Goal: Task Accomplishment & Management: Use online tool/utility

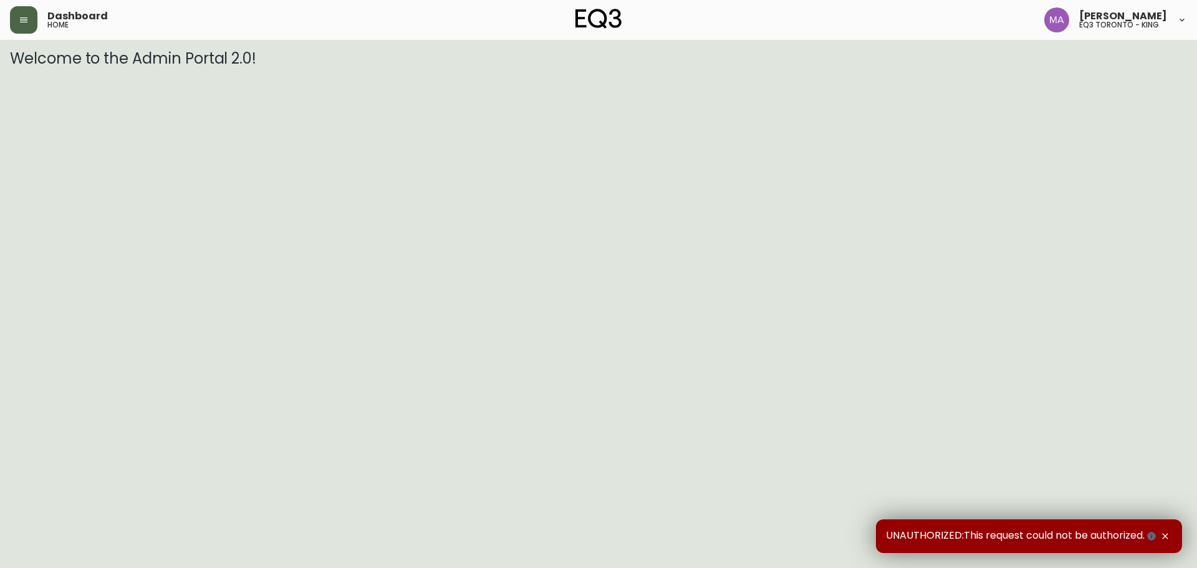
click at [24, 16] on icon "button" at bounding box center [24, 20] width 10 height 10
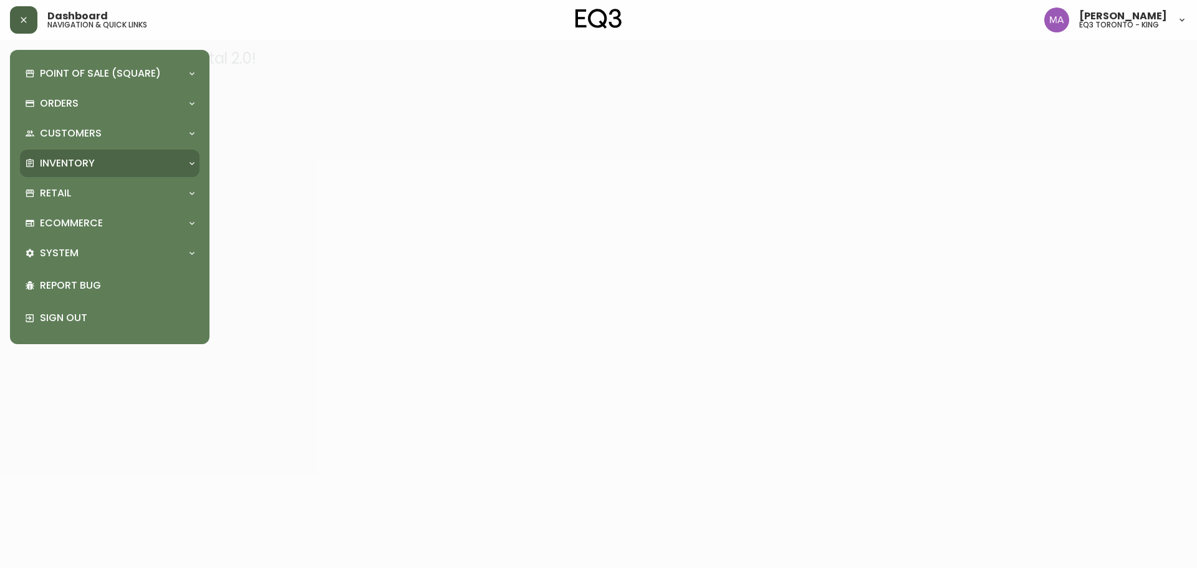
click at [86, 163] on p "Inventory" at bounding box center [67, 163] width 55 height 14
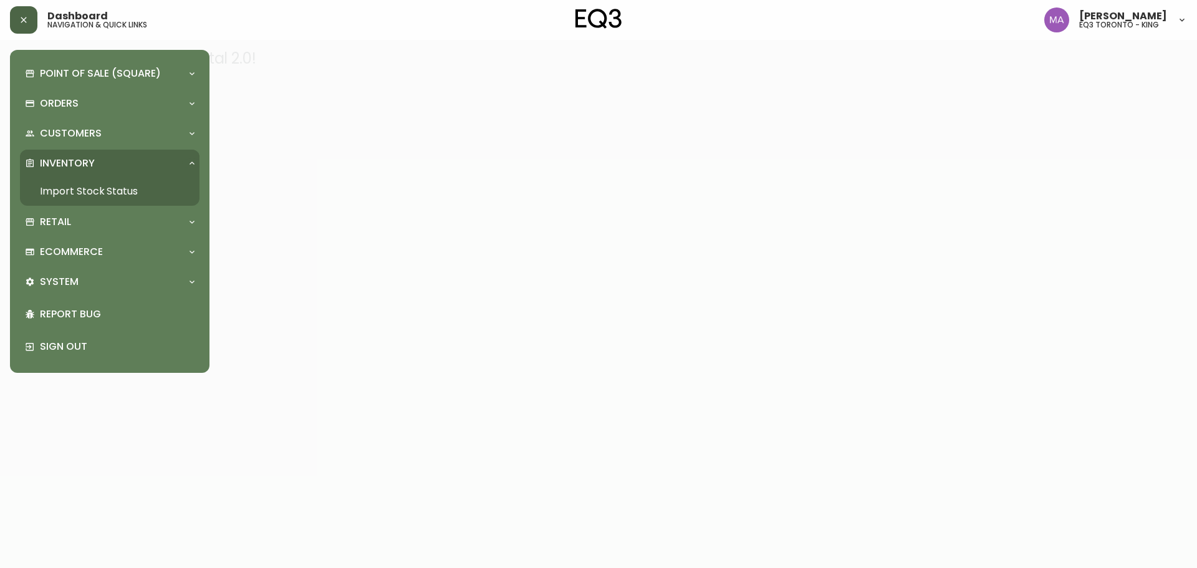
click at [107, 189] on link "Import Stock Status" at bounding box center [109, 191] width 179 height 29
